Goal: Task Accomplishment & Management: Manage account settings

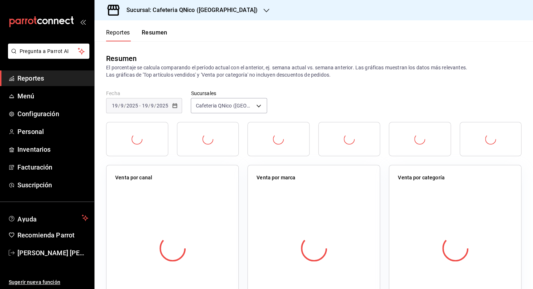
click at [27, 76] on span "Reportes" at bounding box center [52, 78] width 71 height 10
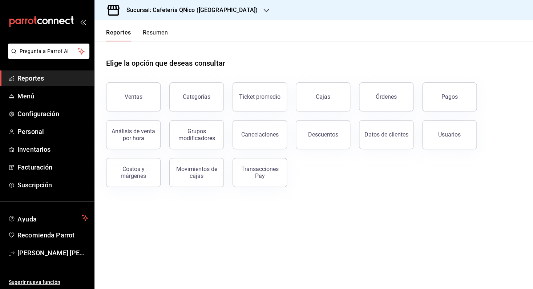
click at [156, 32] on button "Resumen" at bounding box center [155, 35] width 25 height 12
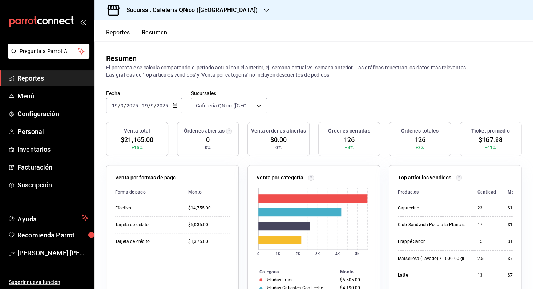
click at [121, 36] on button "Reportes" at bounding box center [118, 35] width 24 height 12
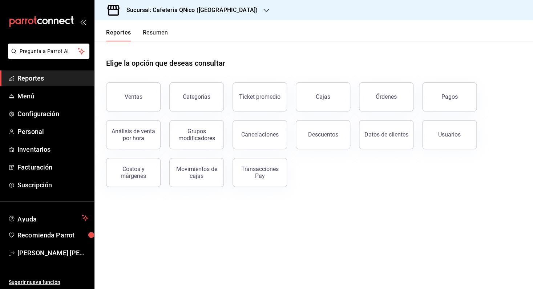
click at [160, 33] on button "Resumen" at bounding box center [155, 35] width 25 height 12
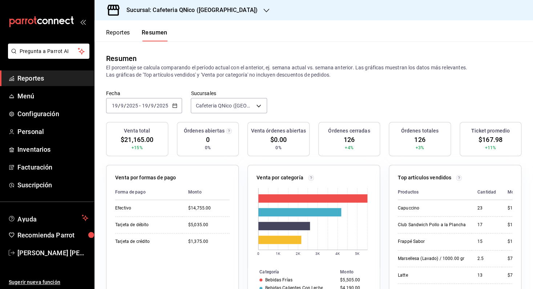
click at [172, 104] on \(Stroke\) "button" at bounding box center [174, 106] width 4 height 4
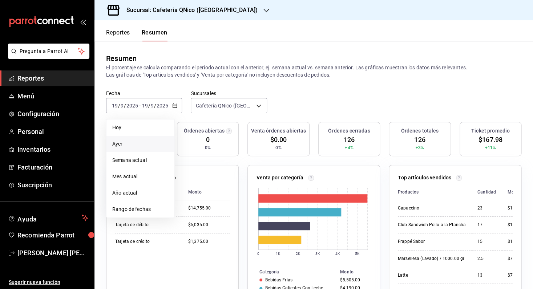
click at [151, 146] on span "Ayer" at bounding box center [140, 144] width 56 height 8
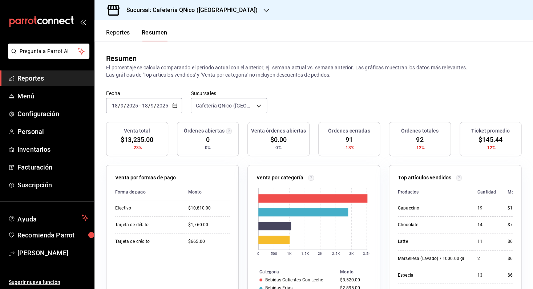
click at [175, 9] on h3 "Sucursal: Cafeteria QNico ([GEOGRAPHIC_DATA])" at bounding box center [189, 10] width 137 height 9
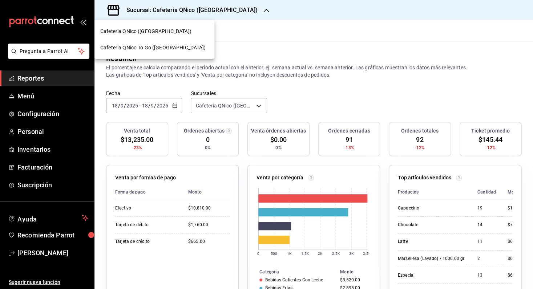
click at [172, 48] on span "Cafeteria QNico To Go ([GEOGRAPHIC_DATA])" at bounding box center [152, 48] width 105 height 8
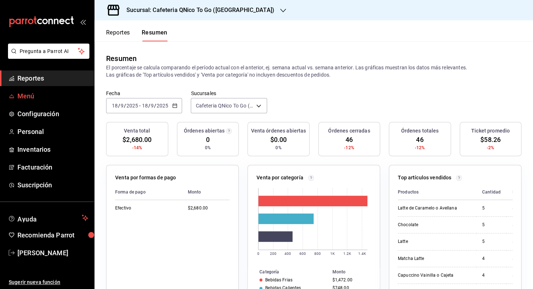
click at [40, 96] on span "Menú" at bounding box center [52, 96] width 71 height 10
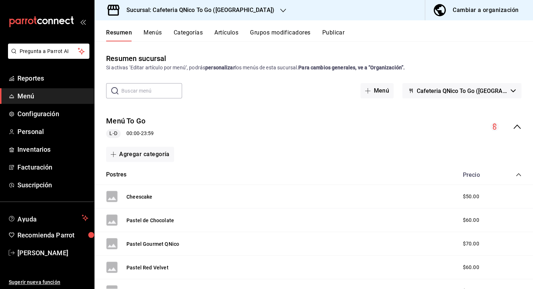
click at [224, 34] on button "Artículos" at bounding box center [226, 35] width 24 height 12
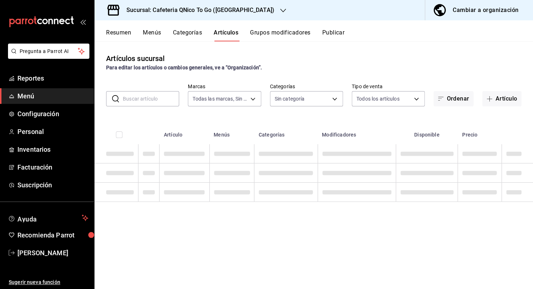
type input "9cf9a0c9-7842-44e2-8f0b-3e45717820e2"
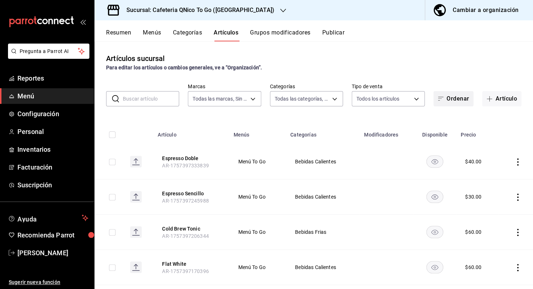
type input "247acd95-a567-4708-a7b7-ae6c61ebdfb1,05bcca90-8bbb-4782-9ecd-da06332ce71e,c6b08…"
click at [492, 100] on button "Artículo" at bounding box center [501, 98] width 39 height 15
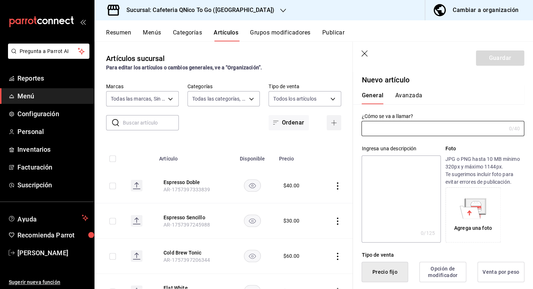
type input "AR-1758347926151"
click at [400, 134] on input "text" at bounding box center [433, 128] width 144 height 15
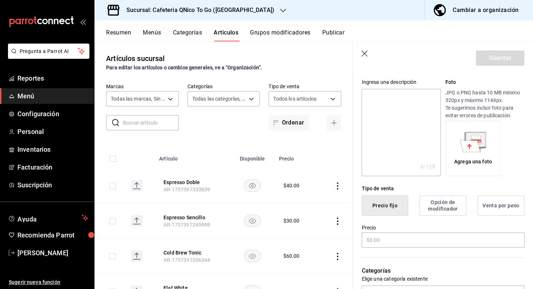
scroll to position [96, 0]
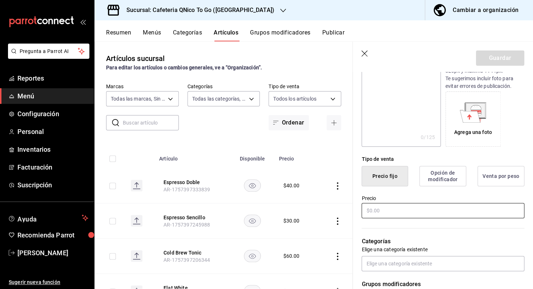
type input "Ensalada"
click at [397, 215] on input "text" at bounding box center [442, 210] width 163 height 15
type input "$50.00"
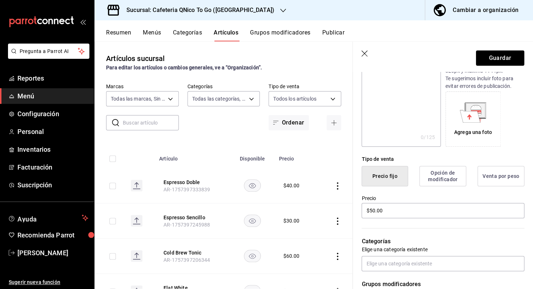
click at [411, 193] on div "Precio $50.00" at bounding box center [437, 202] width 171 height 33
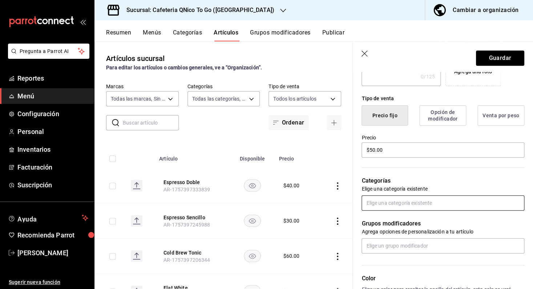
scroll to position [159, 0]
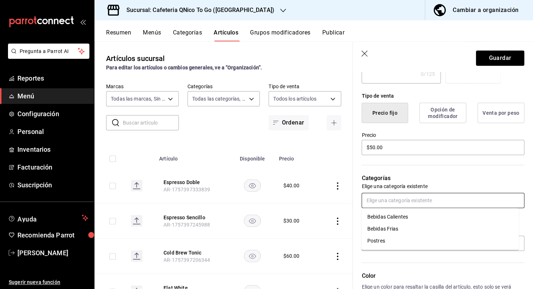
click at [409, 202] on input "text" at bounding box center [442, 200] width 163 height 15
click at [489, 59] on button "Guardar" at bounding box center [500, 57] width 48 height 15
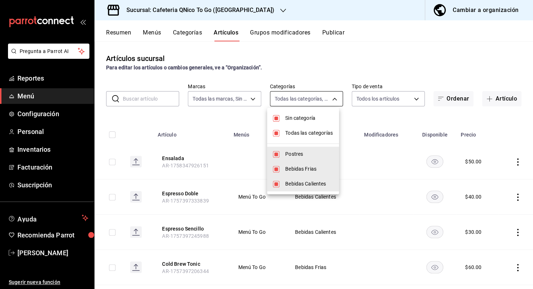
click at [330, 99] on body "Pregunta a Parrot AI Reportes Menú Configuración Personal Inventarios Facturaci…" at bounding box center [266, 144] width 533 height 289
click at [328, 71] on div at bounding box center [266, 144] width 533 height 289
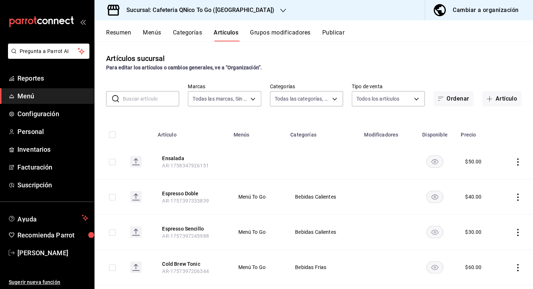
click at [197, 33] on button "Categorías" at bounding box center [187, 35] width 29 height 12
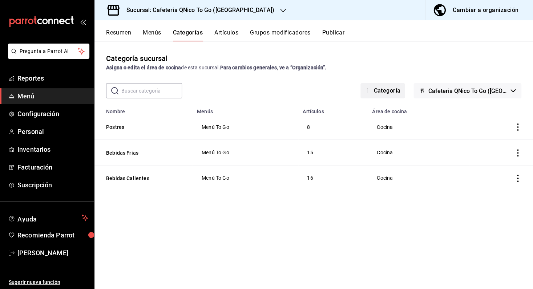
click at [388, 91] on button "Categoría" at bounding box center [382, 90] width 44 height 15
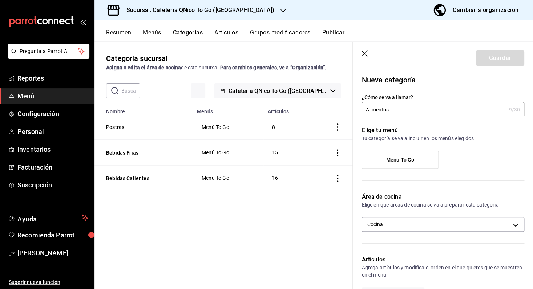
type input "Alimentos"
click at [480, 155] on div "Menú To Go" at bounding box center [442, 163] width 163 height 24
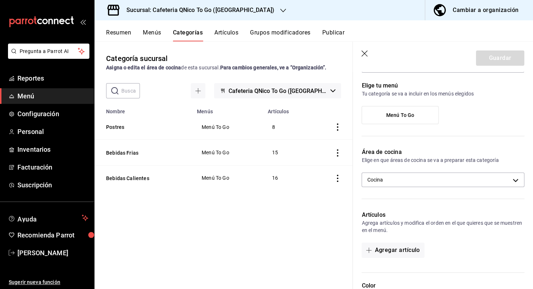
scroll to position [45, 0]
click at [409, 115] on span "Menú To Go" at bounding box center [400, 114] width 28 height 6
click at [0, 0] on input "Menú To Go" at bounding box center [0, 0] width 0 height 0
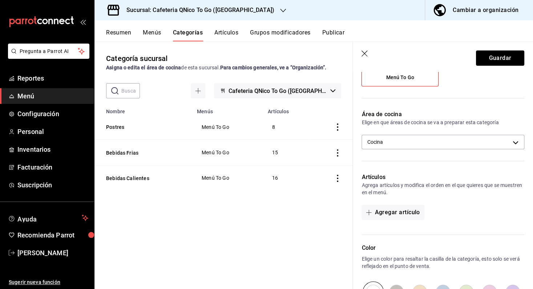
scroll to position [83, 0]
click at [497, 62] on button "Guardar" at bounding box center [500, 57] width 48 height 15
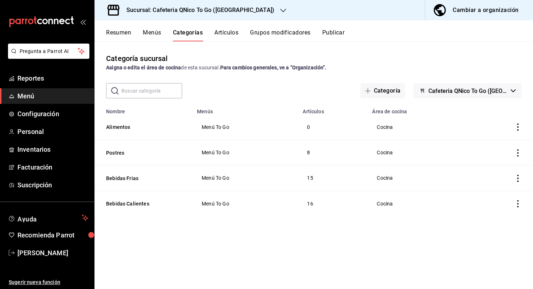
click at [220, 33] on button "Artículos" at bounding box center [226, 35] width 24 height 12
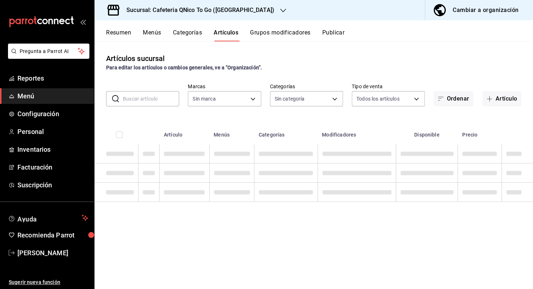
type input "9cf9a0c9-7842-44e2-8f0b-3e45717820e2"
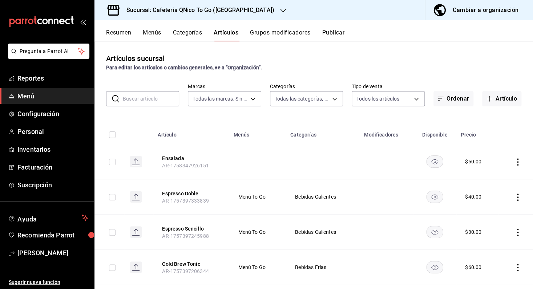
type input "db57c244-98f1-45d2-84bd-4f6381b786fd,247acd95-a567-4708-a7b7-ae6c61ebdfb1,05bcc…"
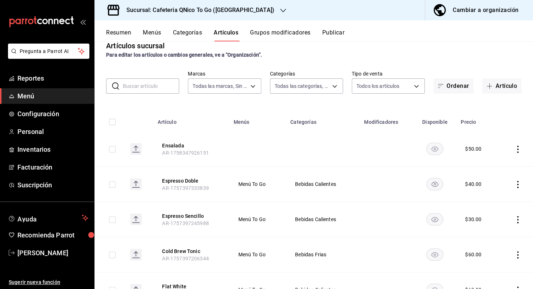
scroll to position [13, 0]
click at [517, 148] on icon "actions" at bounding box center [517, 148] width 1 height 7
click at [505, 115] on div at bounding box center [266, 144] width 533 height 289
click at [501, 85] on button "Artículo" at bounding box center [501, 85] width 39 height 15
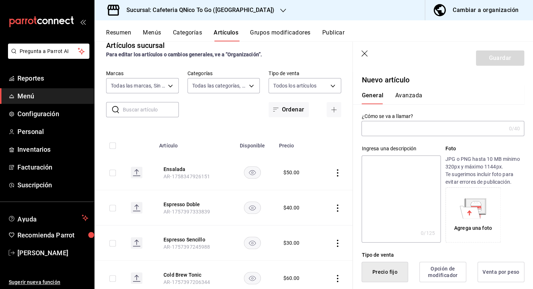
click at [367, 55] on icon "button" at bounding box center [364, 53] width 7 height 7
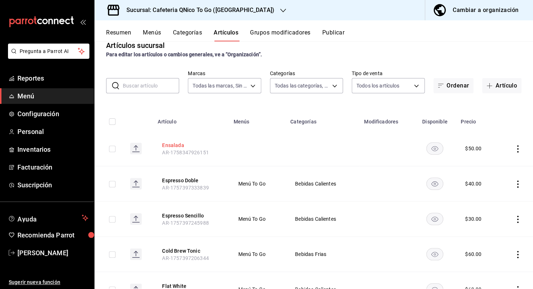
click at [180, 146] on button "Ensalada" at bounding box center [191, 145] width 58 height 7
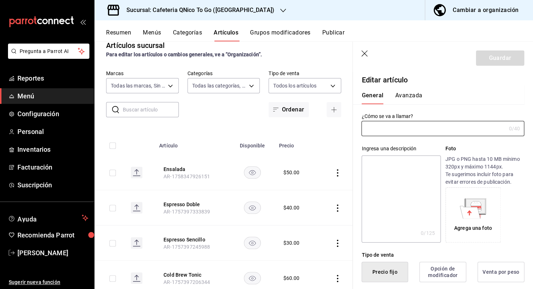
type input "Ensalada"
type input "AR-1758347926151"
type input "$50.00"
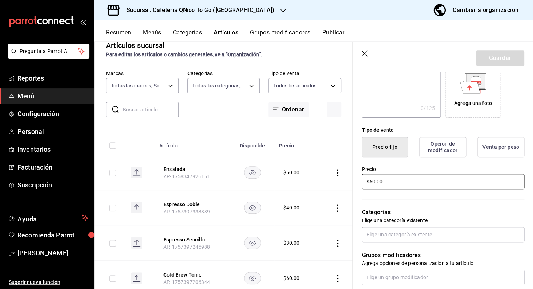
scroll to position [143, 0]
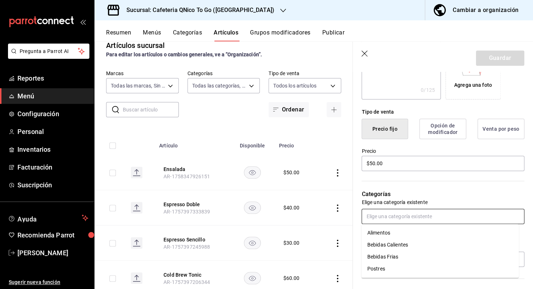
click at [428, 220] on input "text" at bounding box center [442, 216] width 163 height 15
click at [424, 230] on li "Alimentos" at bounding box center [439, 233] width 157 height 12
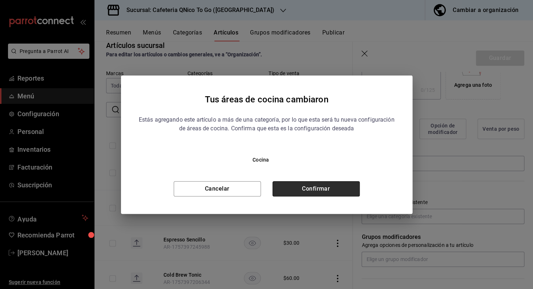
click at [302, 190] on button "Confirmar" at bounding box center [315, 188] width 87 height 15
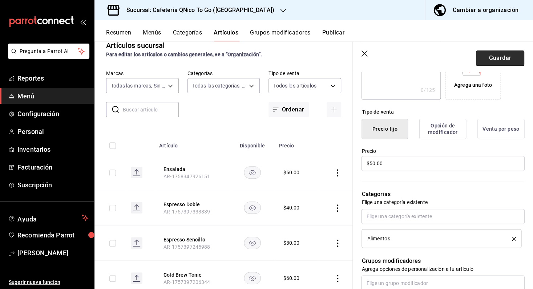
click at [491, 60] on button "Guardar" at bounding box center [500, 57] width 48 height 15
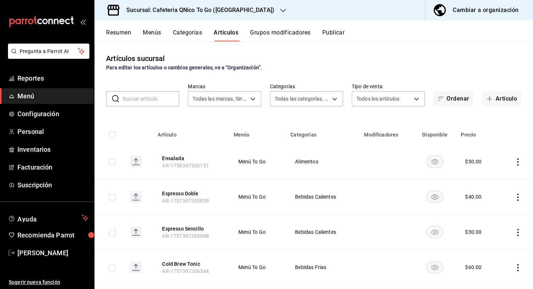
click at [153, 33] on button "Menús" at bounding box center [152, 35] width 18 height 12
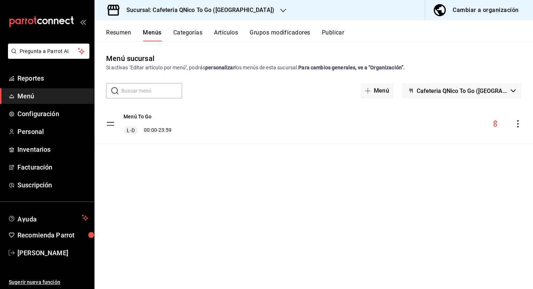
click at [125, 29] on div "Resumen Menús Categorías Artículos Grupos modificadores Publicar" at bounding box center [313, 30] width 438 height 21
click at [125, 32] on button "Resumen" at bounding box center [118, 35] width 25 height 12
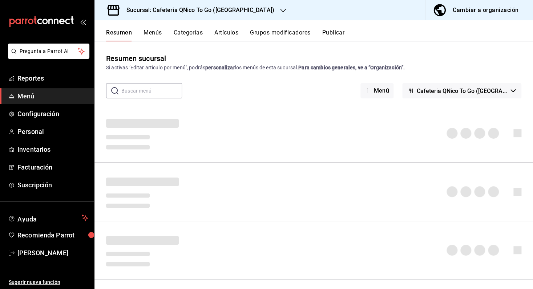
click at [197, 31] on button "Categorías" at bounding box center [188, 35] width 29 height 12
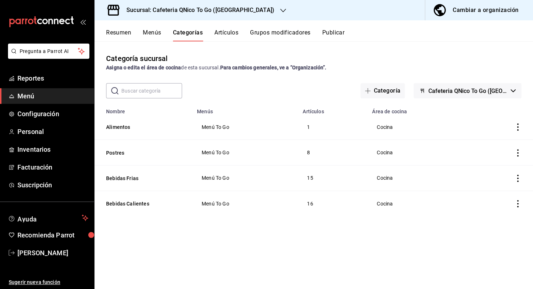
click at [220, 34] on button "Artículos" at bounding box center [226, 35] width 24 height 12
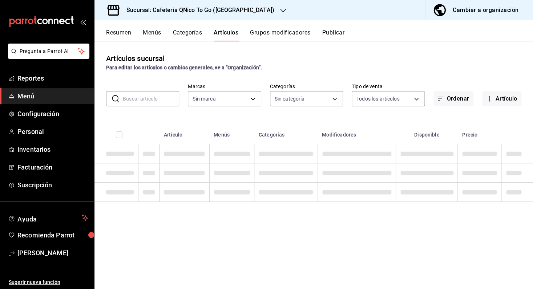
type input "9cf9a0c9-7842-44e2-8f0b-3e45717820e2"
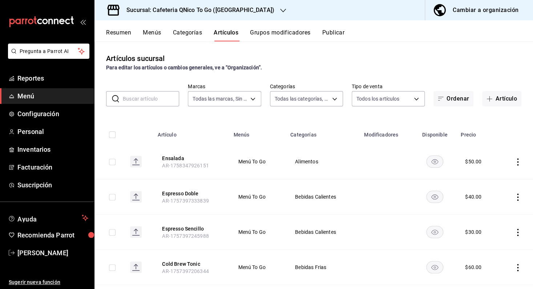
type input "db57c244-98f1-45d2-84bd-4f6381b786fd,247acd95-a567-4708-a7b7-ae6c61ebdfb1,05bcc…"
click at [152, 34] on button "Menús" at bounding box center [152, 35] width 18 height 12
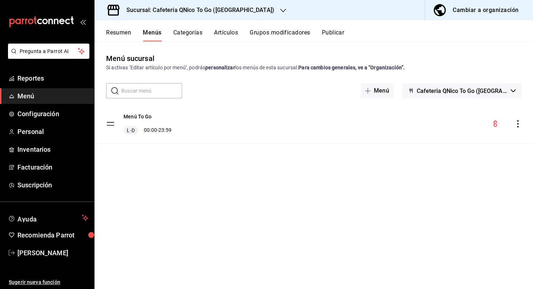
click at [254, 130] on div "Menú To Go L-D 00:00 - 23:59" at bounding box center [313, 123] width 438 height 39
click at [154, 133] on div "L-D 00:00 - 23:59" at bounding box center [147, 130] width 48 height 9
click at [109, 42] on div "Menú sucursal Si activas ‘Editar artículo por menú’, podrás personalizar los me…" at bounding box center [313, 164] width 438 height 247
click at [111, 36] on button "Resumen" at bounding box center [118, 35] width 25 height 12
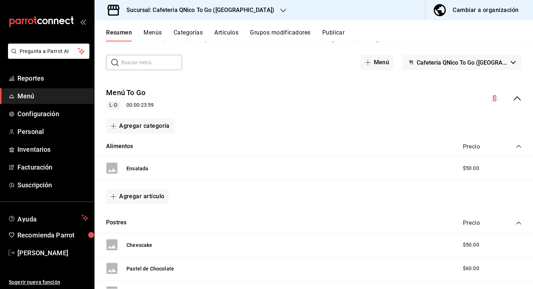
scroll to position [34, 0]
